Goal: Task Accomplishment & Management: Use online tool/utility

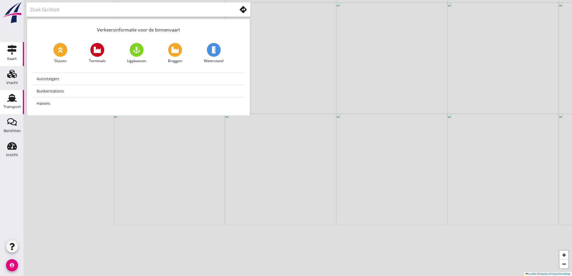
click at [15, 93] on icon "Transport" at bounding box center [12, 98] width 10 height 10
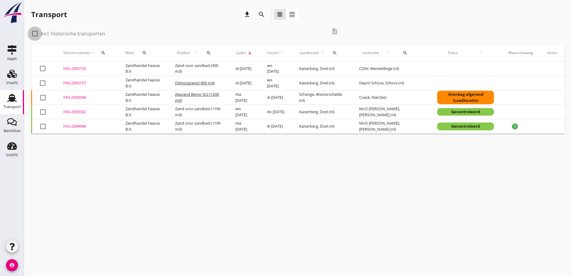
click at [33, 32] on div at bounding box center [35, 34] width 10 height 10
checkbox input "true"
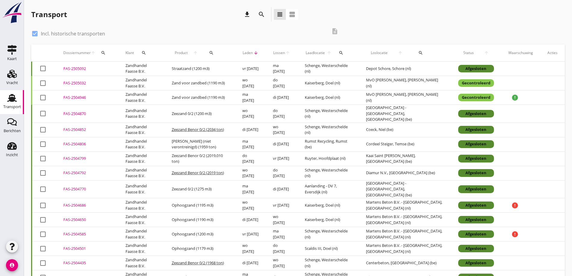
click at [75, 69] on div "FAS-2505092" at bounding box center [87, 69] width 48 height 6
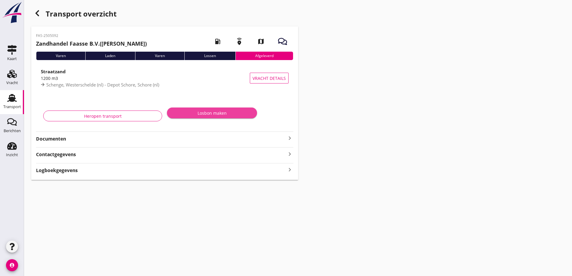
click at [226, 114] on div "Losbon maken" at bounding box center [212, 113] width 81 height 6
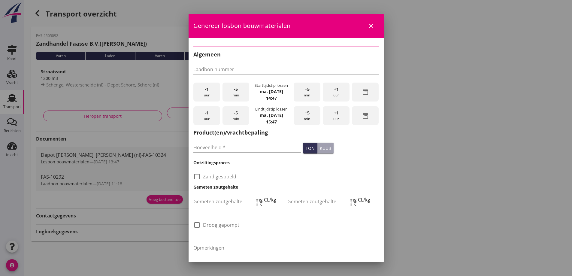
type input "FAS-10292"
type input "1200"
checkbox input "true"
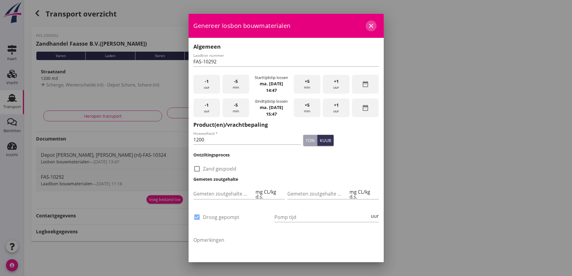
click at [368, 25] on icon "close" at bounding box center [371, 25] width 7 height 7
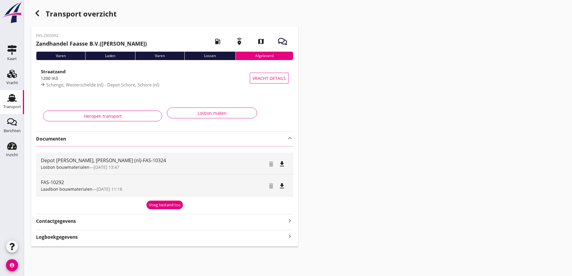
click at [282, 163] on icon "file_download" at bounding box center [282, 163] width 7 height 7
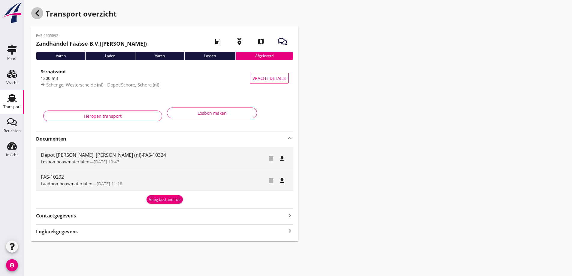
click at [37, 13] on use "button" at bounding box center [37, 13] width 4 height 6
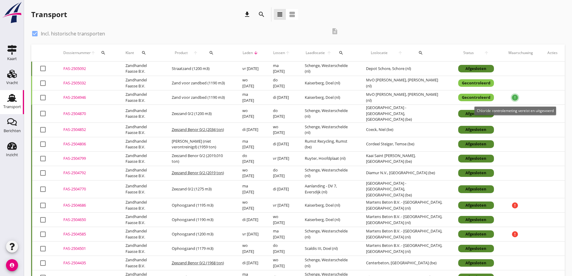
click at [517, 99] on icon "error" at bounding box center [515, 97] width 7 height 7
